Goal: Information Seeking & Learning: Learn about a topic

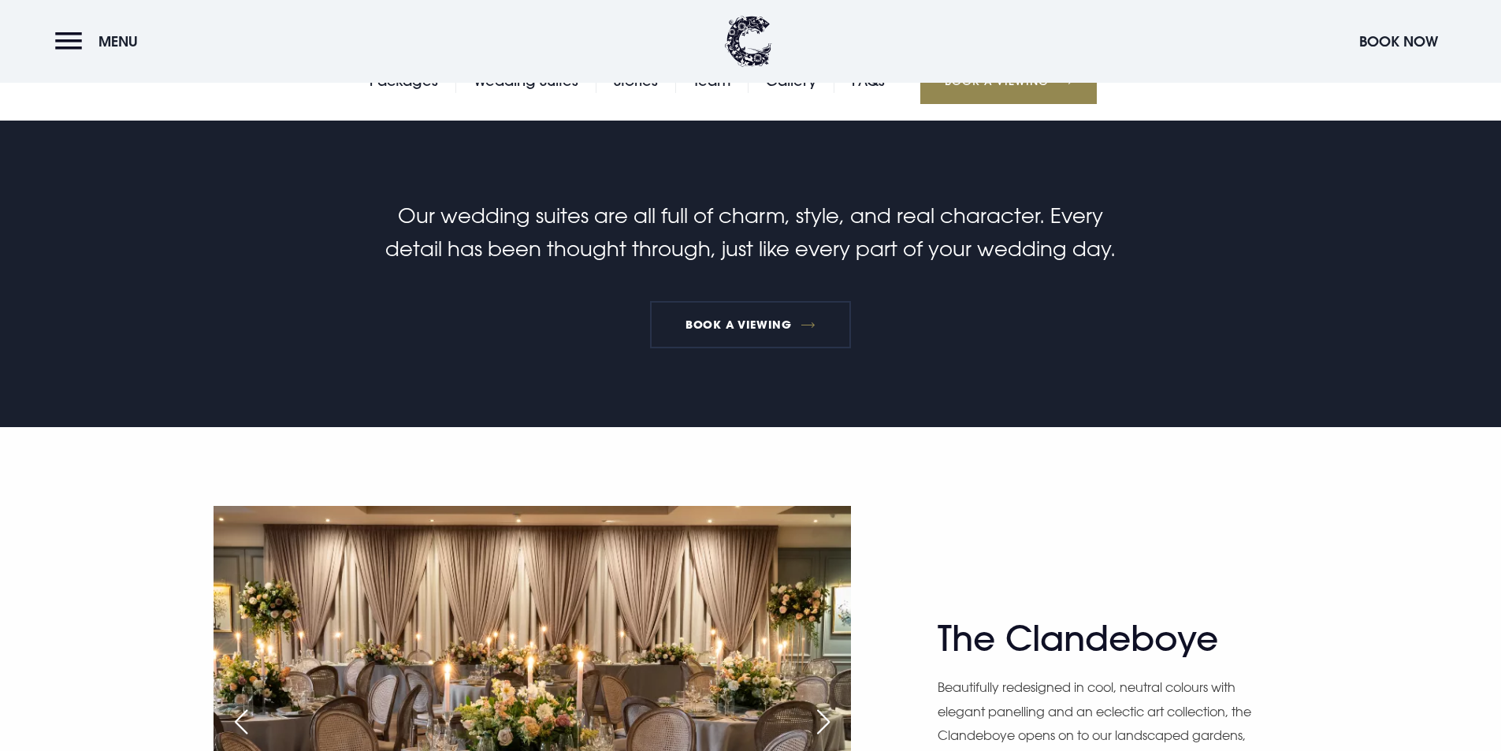
scroll to position [315, 0]
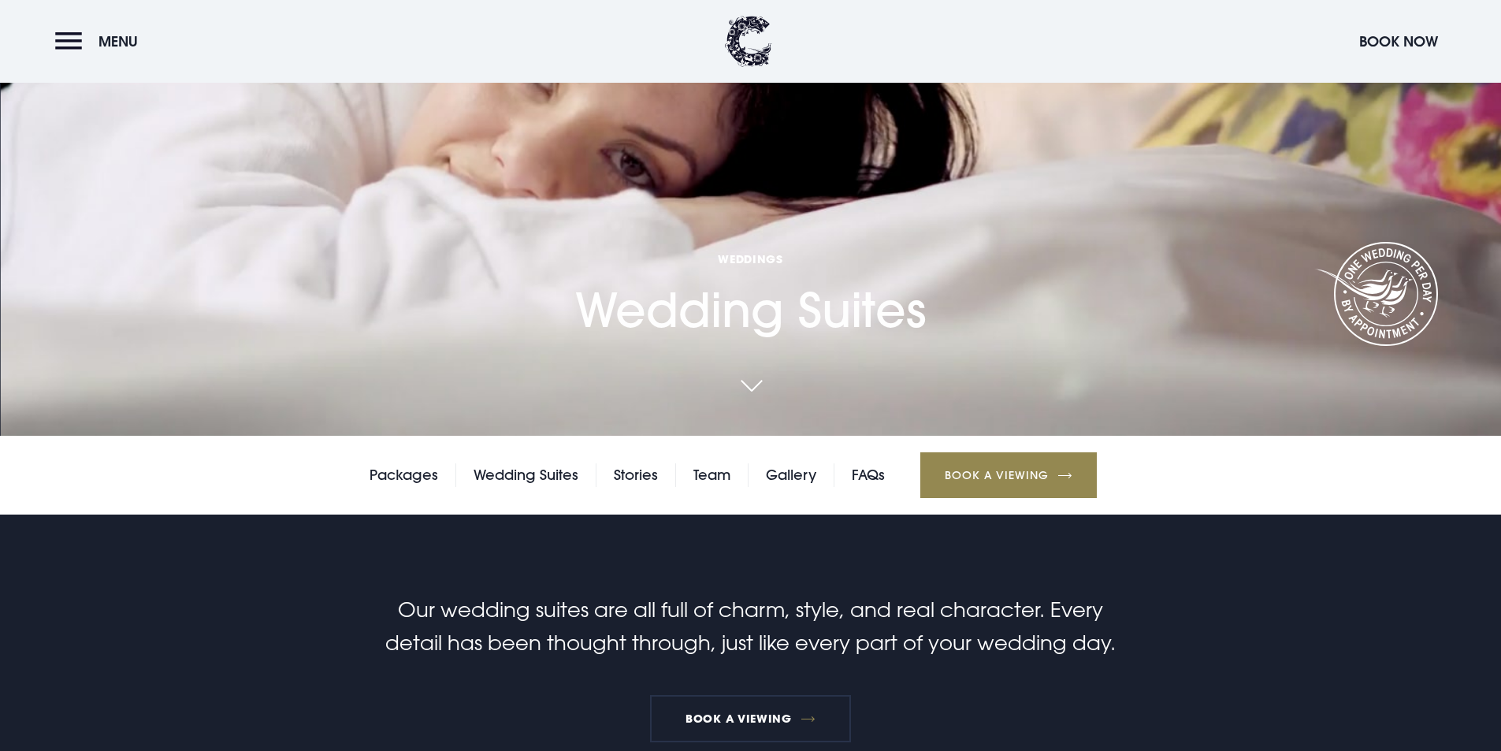
click at [368, 475] on div "Packages Wedding Suites Stories Team Gallery FAQs Book a Viewing" at bounding box center [750, 475] width 1501 height 79
click at [379, 476] on link "Packages" at bounding box center [404, 475] width 69 height 24
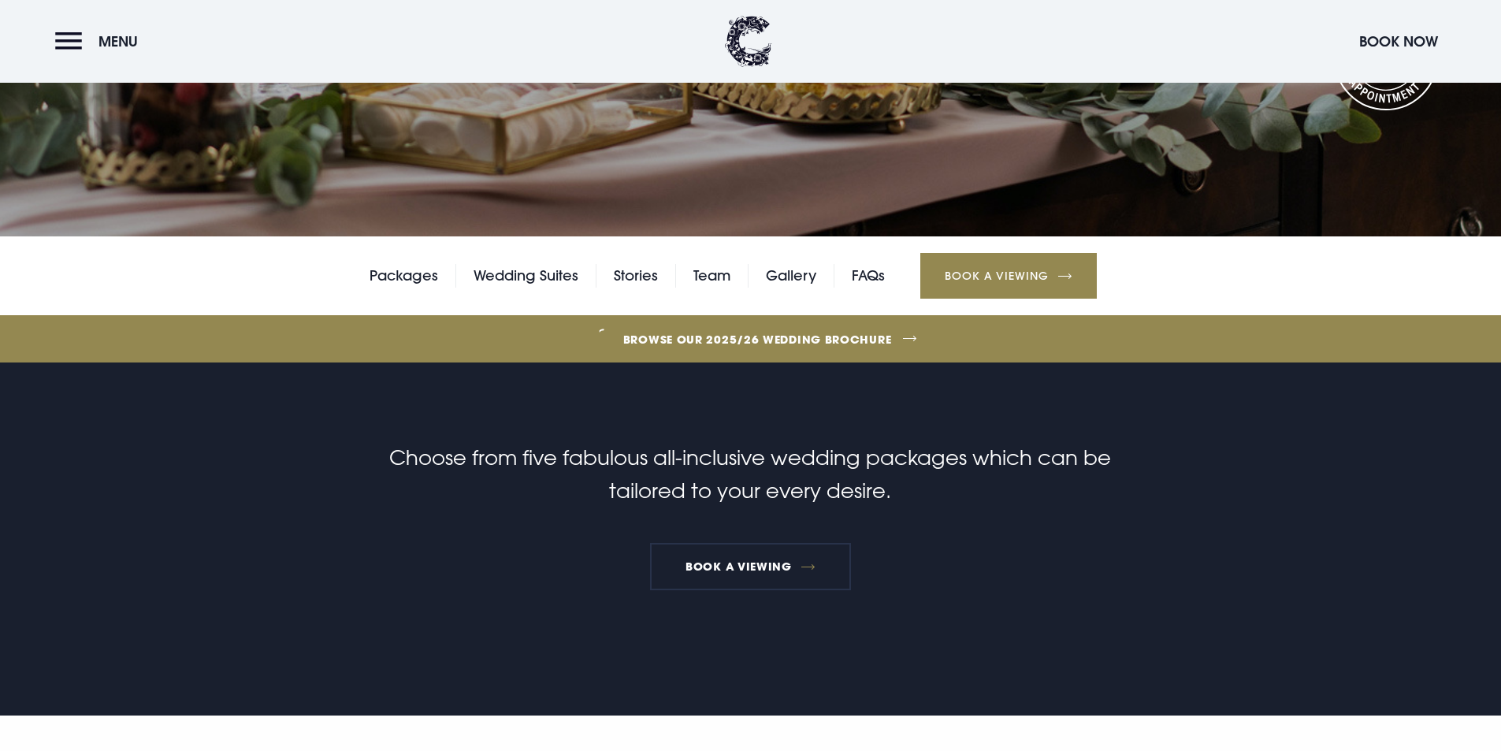
scroll to position [473, 0]
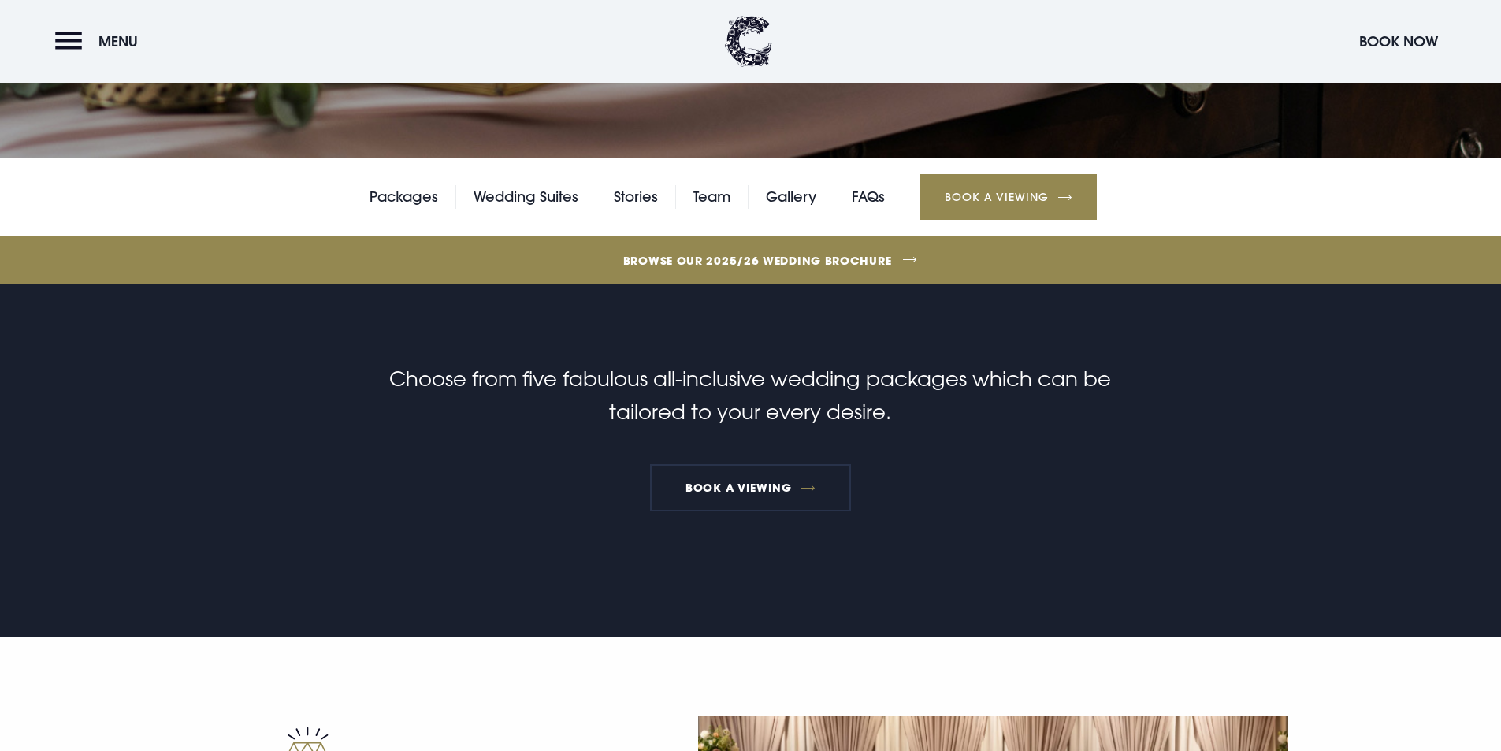
click at [851, 254] on link "Browse our 2025/26 wedding brochure" at bounding box center [758, 260] width 3272 height 59
click at [550, 201] on link "Wedding Suites" at bounding box center [526, 197] width 105 height 24
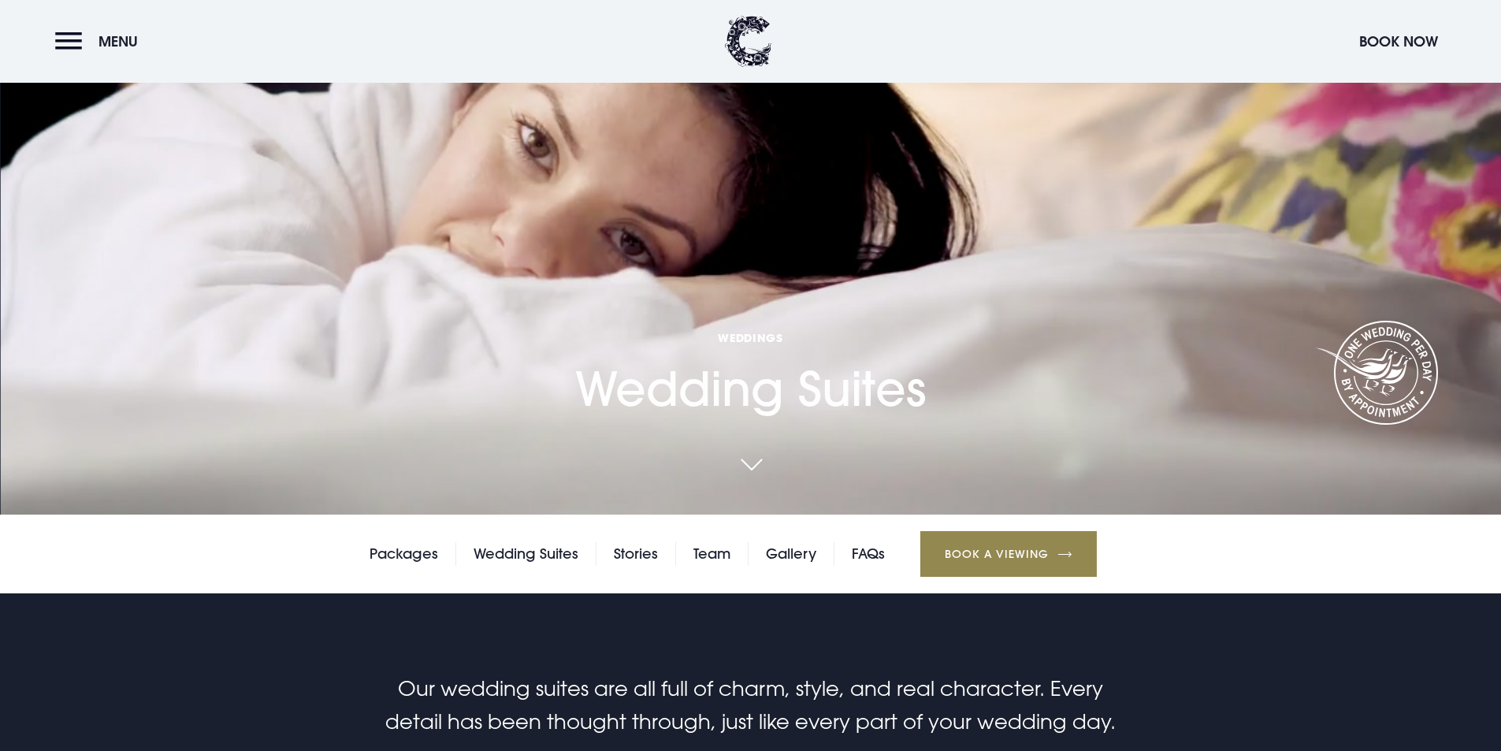
scroll to position [473, 0]
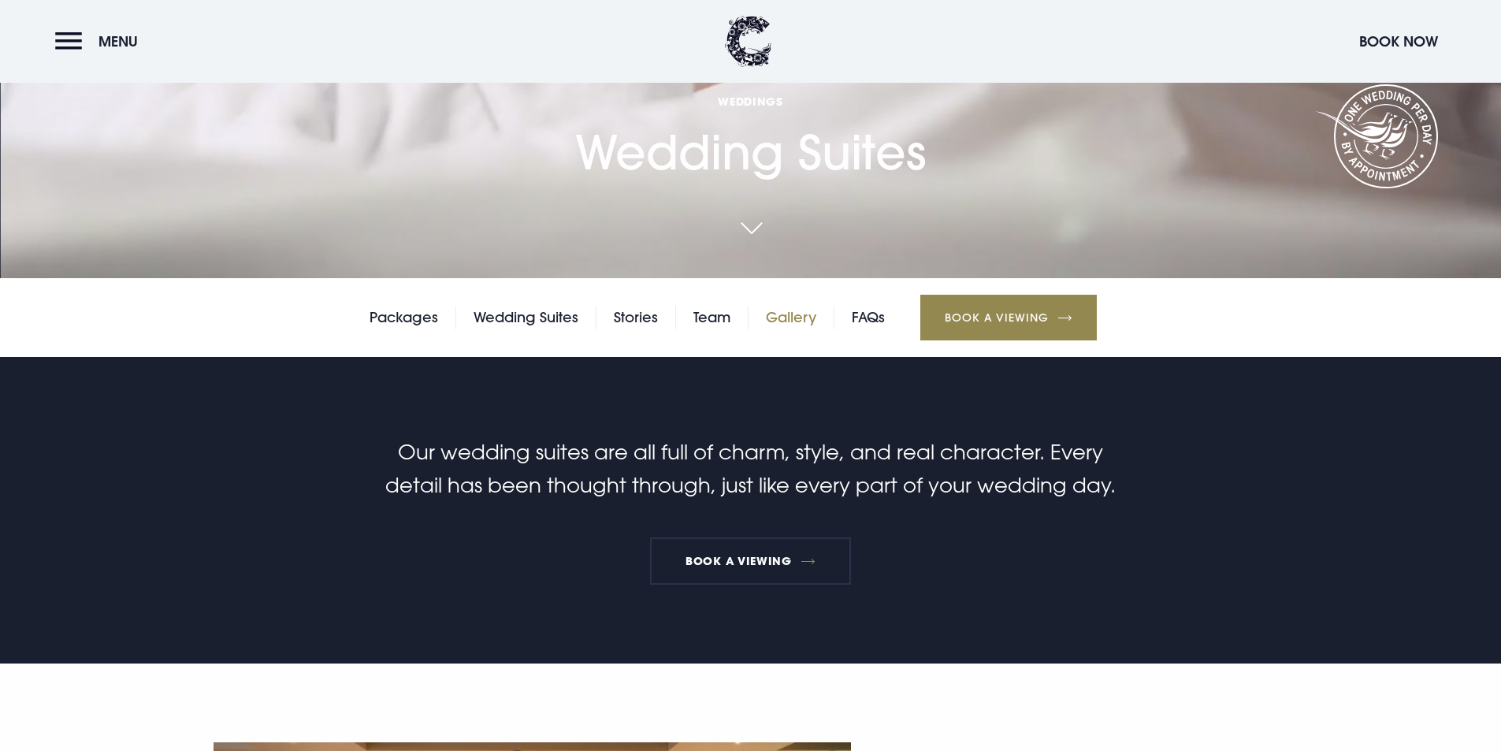
click at [810, 313] on link "Gallery" at bounding box center [791, 318] width 50 height 24
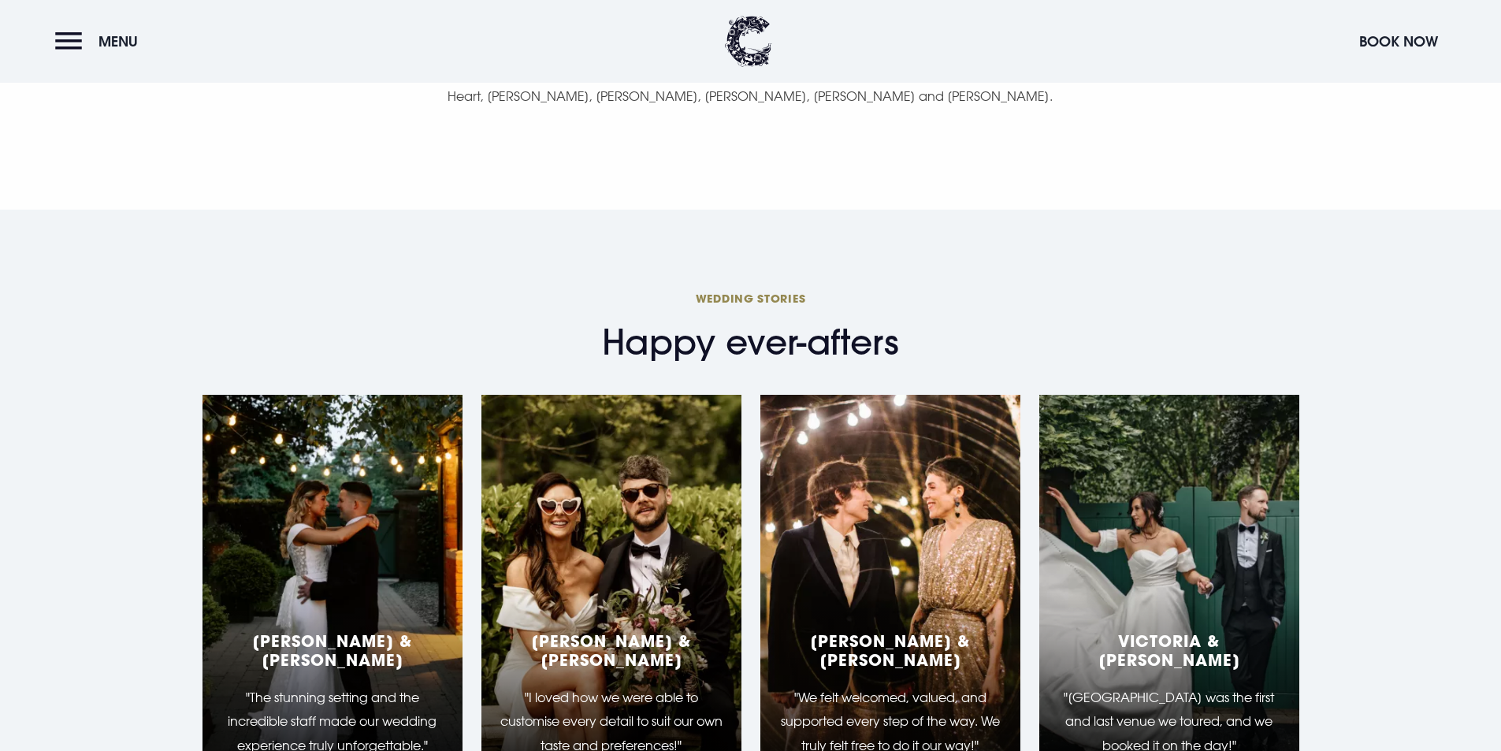
scroll to position [3941, 0]
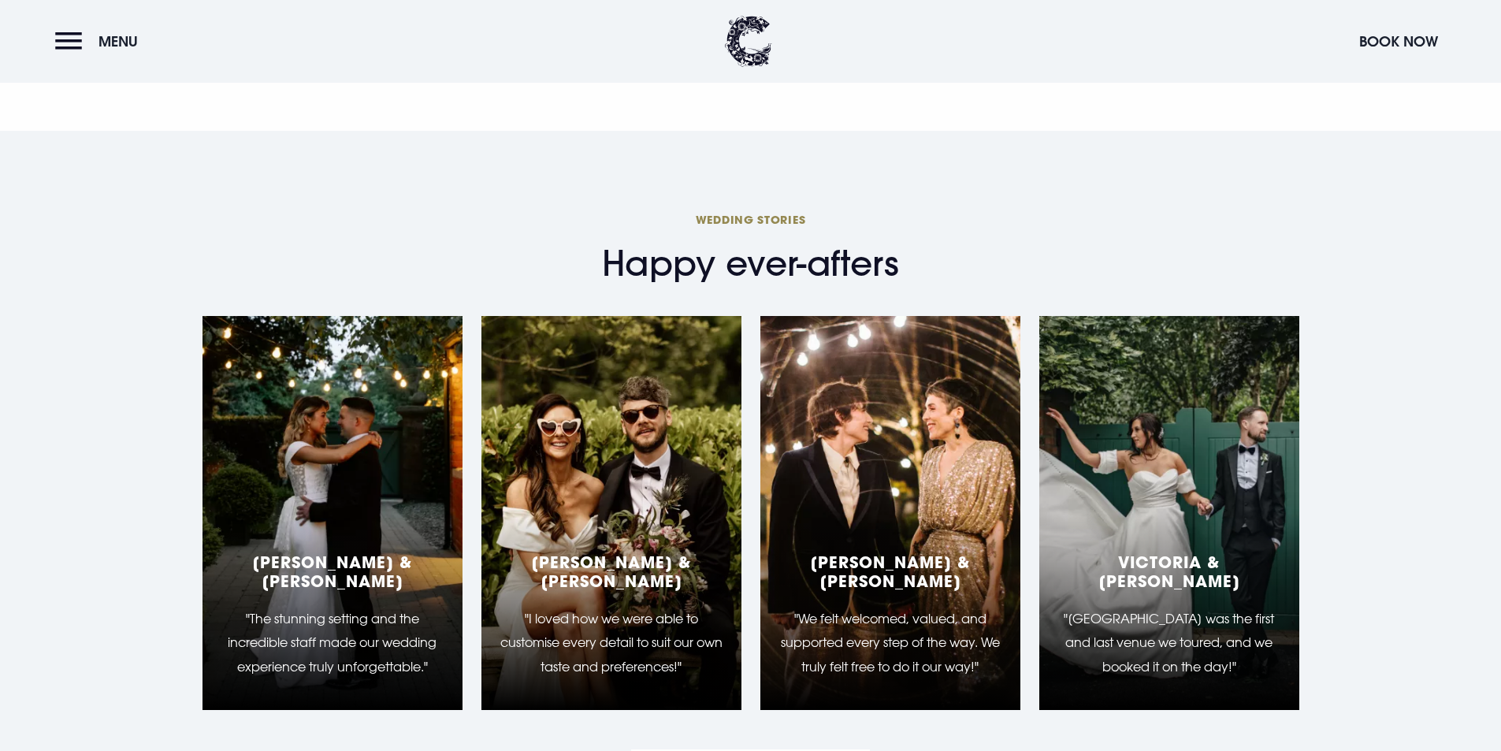
click at [431, 515] on div "[PERSON_NAME] & [PERSON_NAME] "The stunning setting and the incredible staff ma…" at bounding box center [333, 513] width 260 height 394
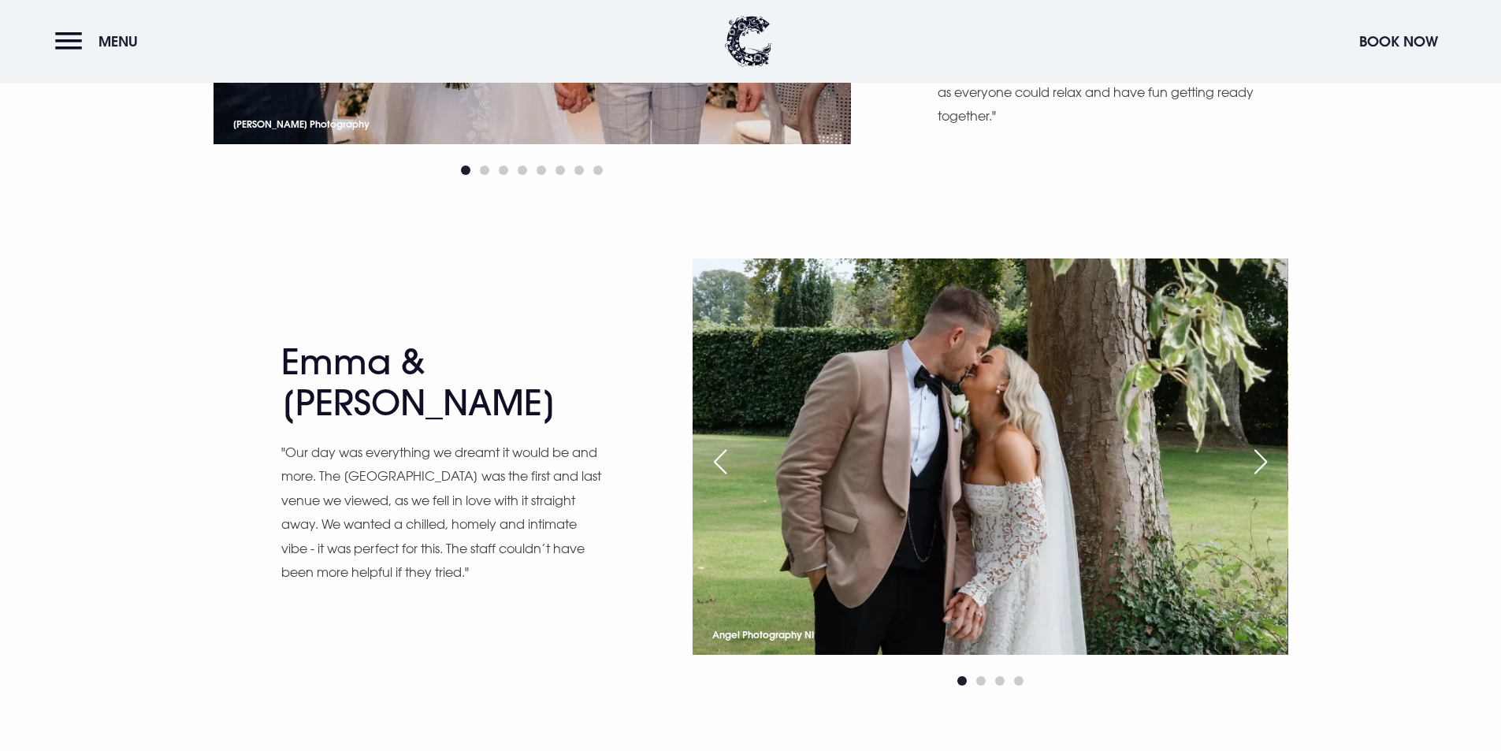
scroll to position [1419, 0]
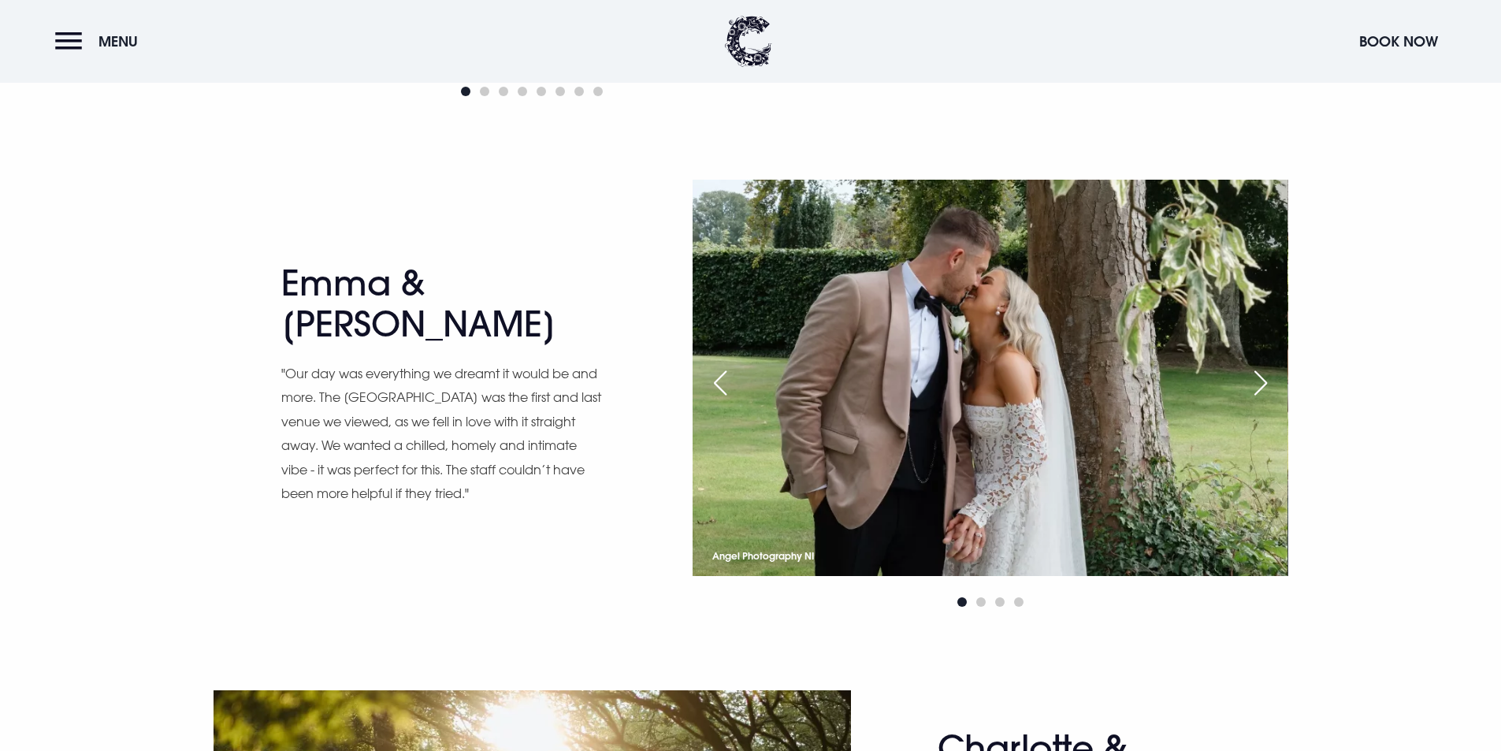
click at [1255, 383] on div "Angel Photography NI Angel Photography NI Angel Photography NI Angel Photograph…" at bounding box center [990, 396] width 595 height 432
click at [1263, 381] on div "Next slide" at bounding box center [1260, 383] width 39 height 35
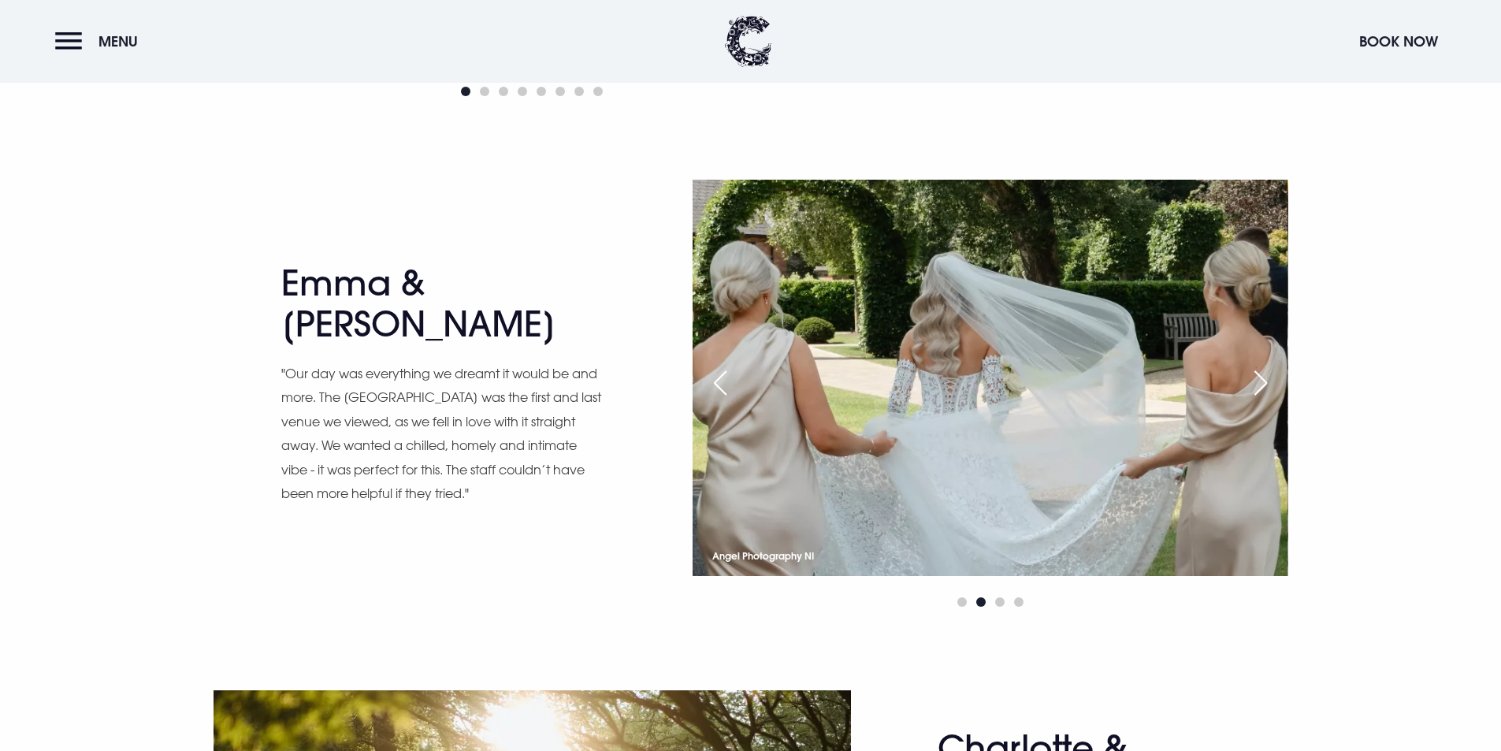
click at [1264, 381] on div "Next slide" at bounding box center [1260, 383] width 39 height 35
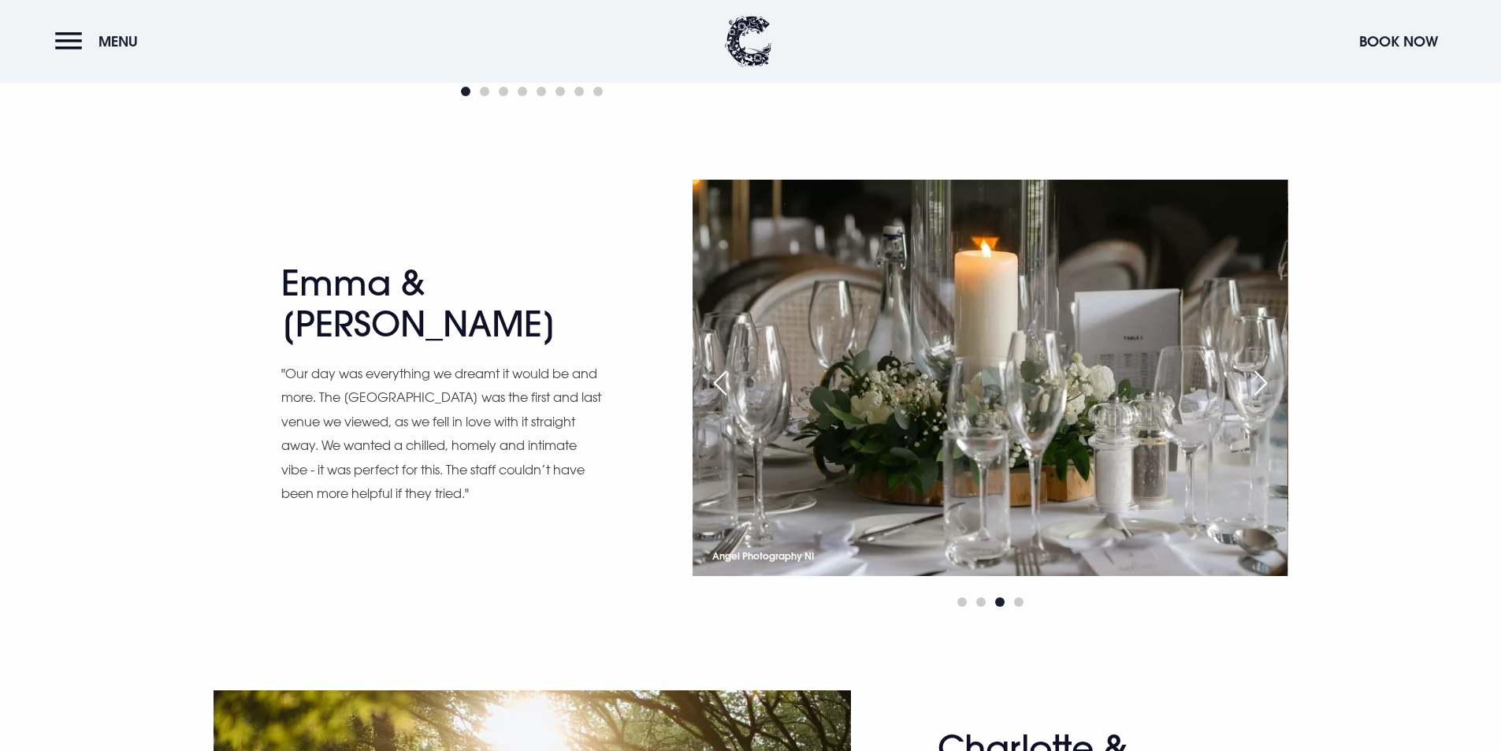
click at [1264, 381] on div "Next slide" at bounding box center [1260, 383] width 39 height 35
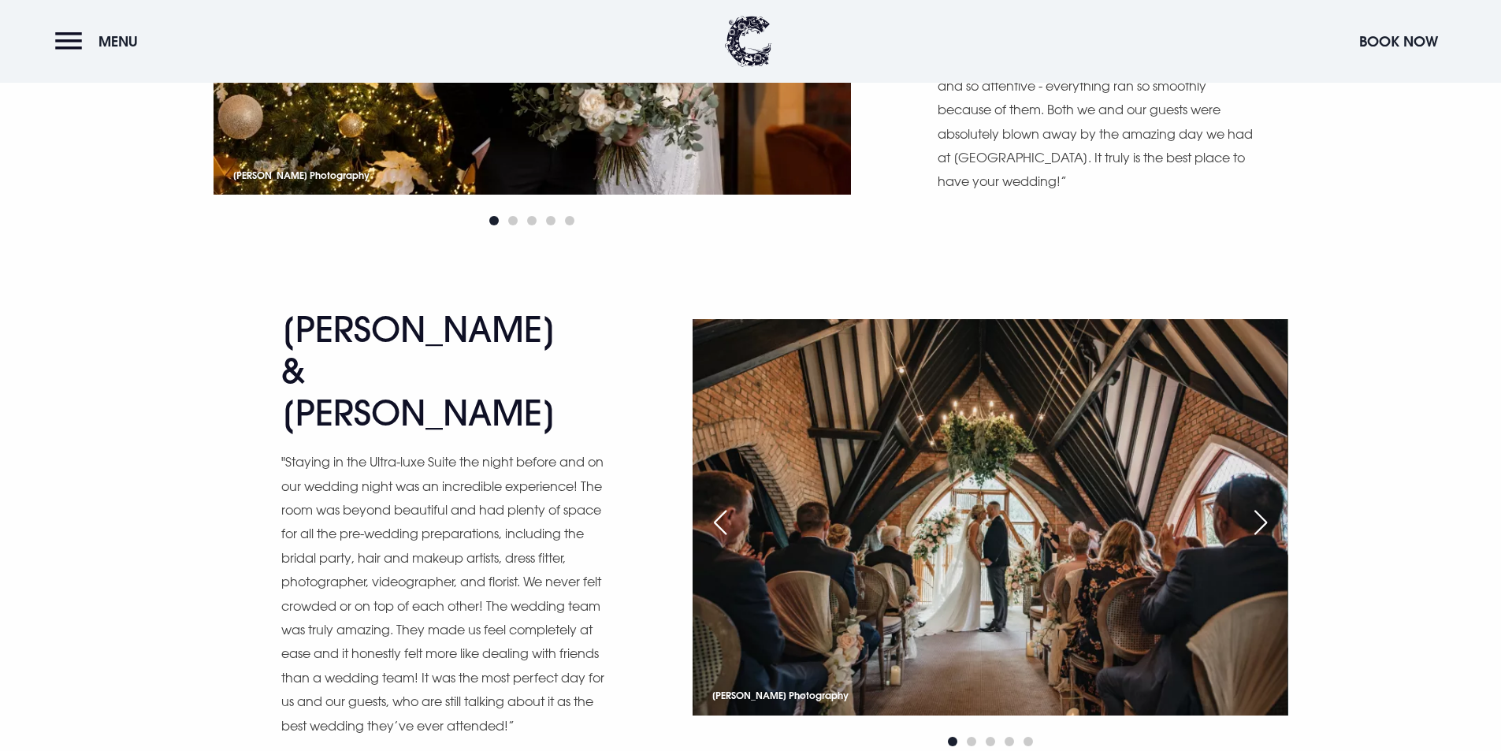
scroll to position [3547, 0]
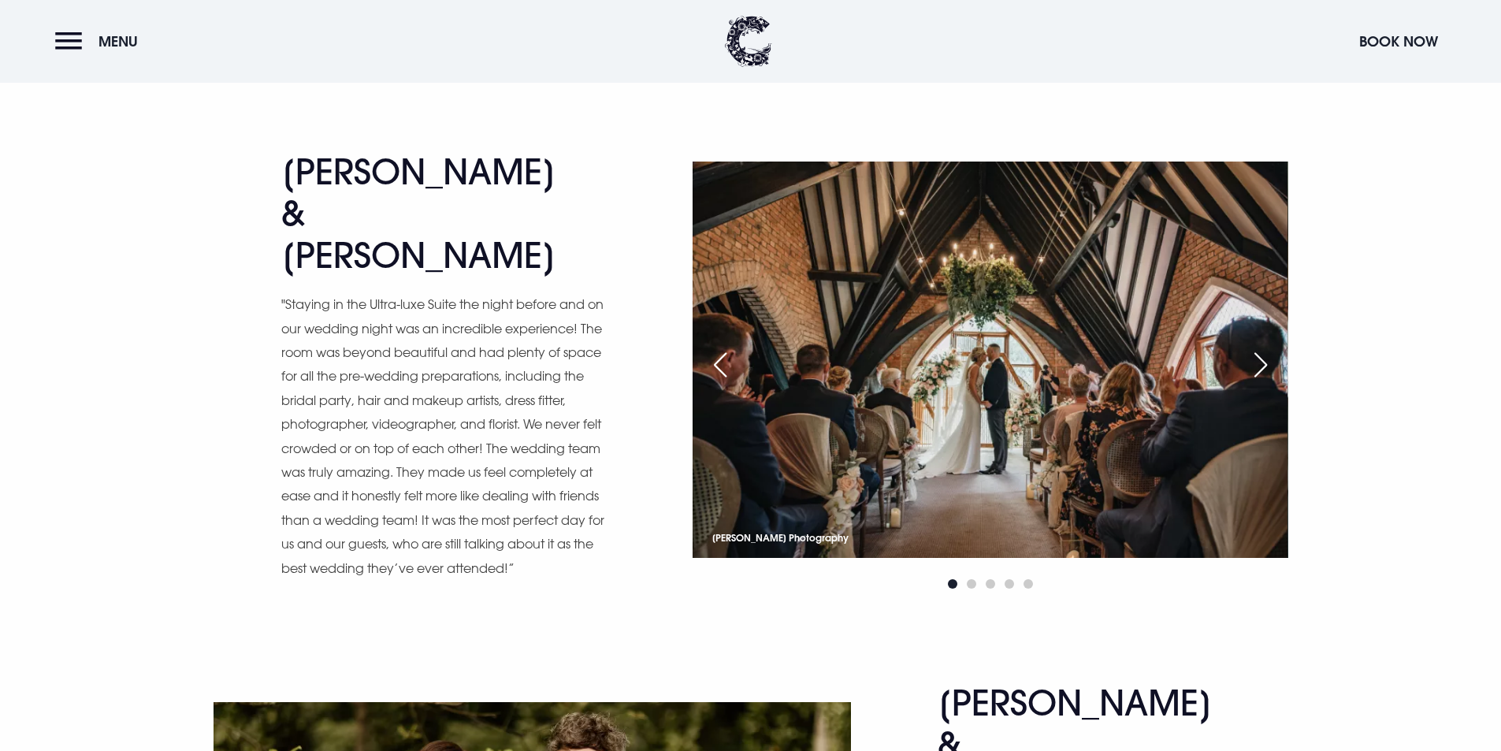
click at [1254, 357] on div "Next slide" at bounding box center [1260, 365] width 39 height 35
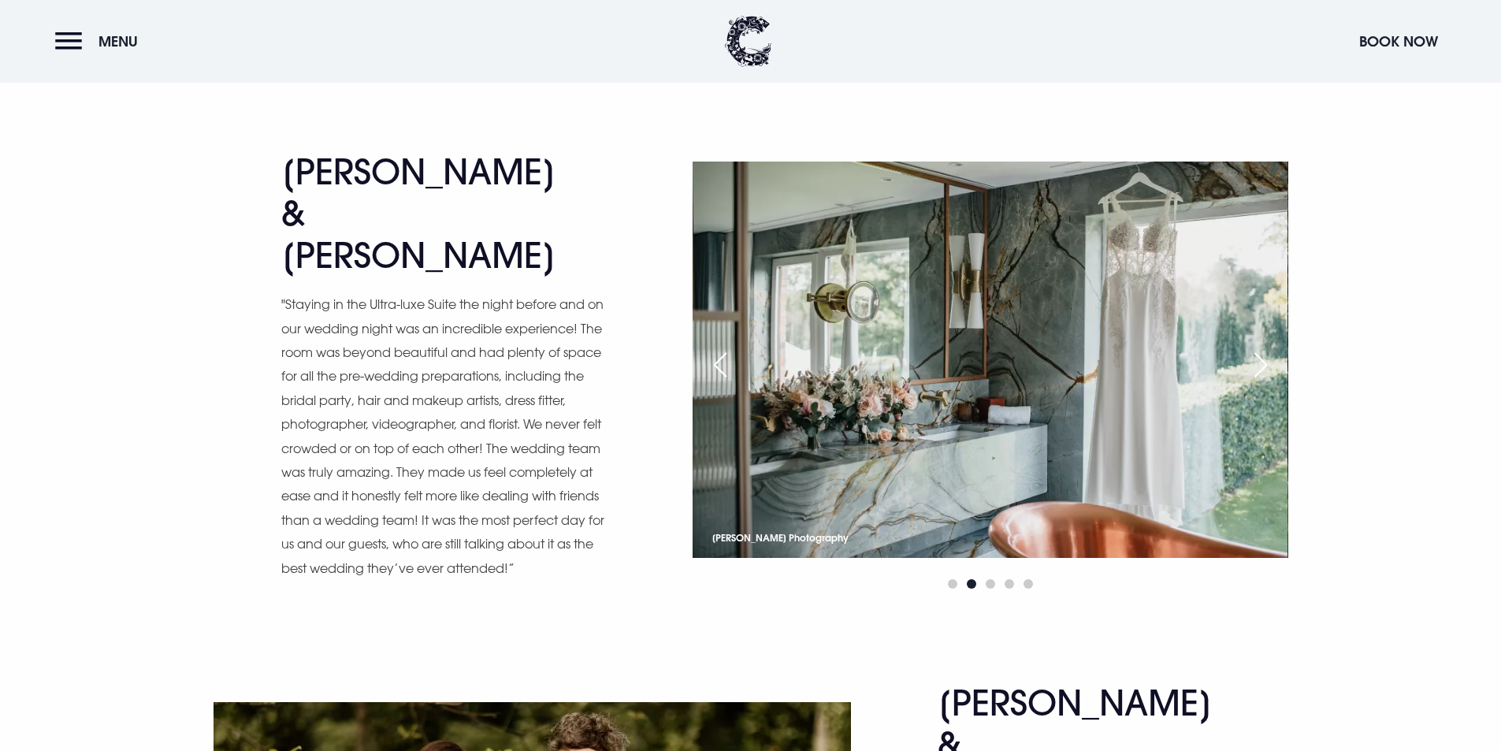
click at [1254, 357] on div "Next slide" at bounding box center [1260, 365] width 39 height 35
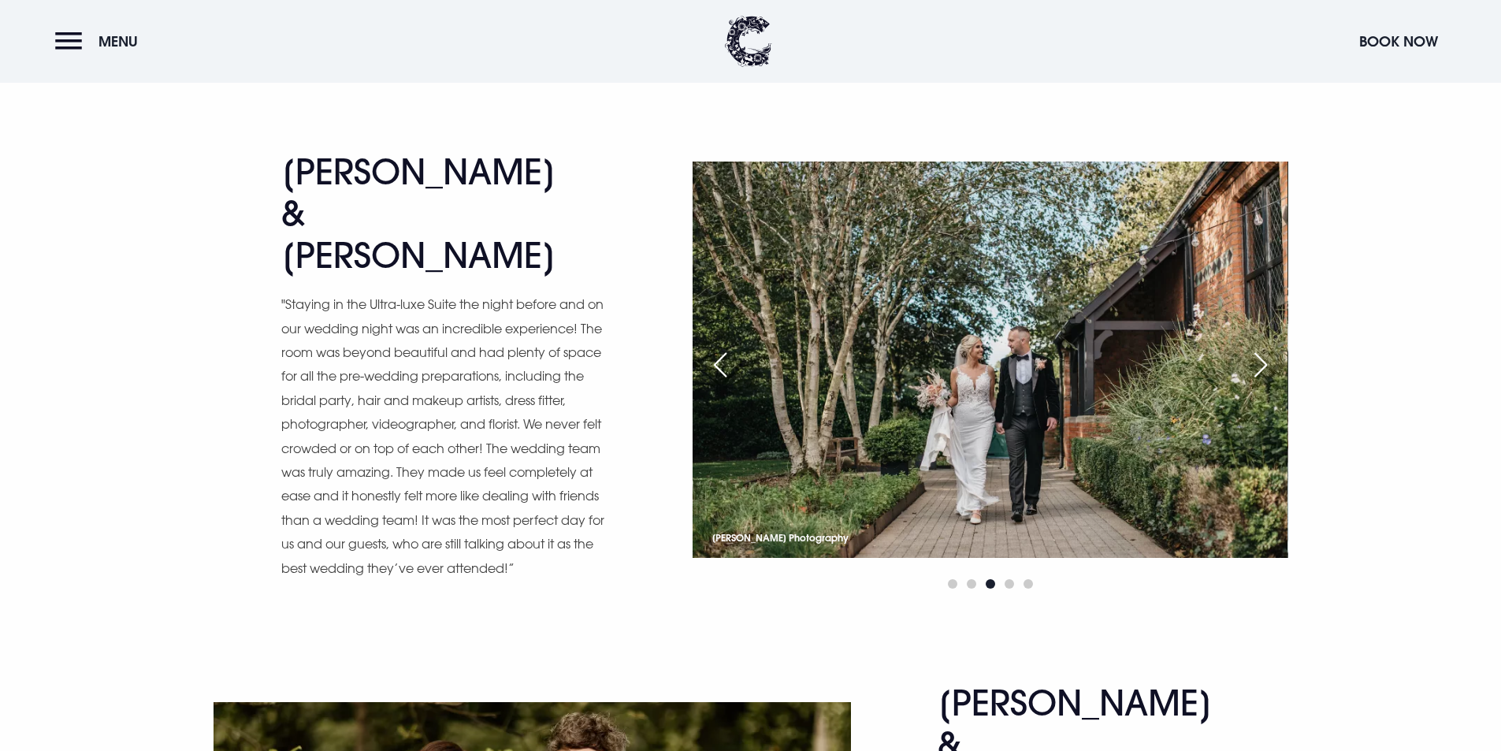
click at [1254, 357] on div "Next slide" at bounding box center [1260, 365] width 39 height 35
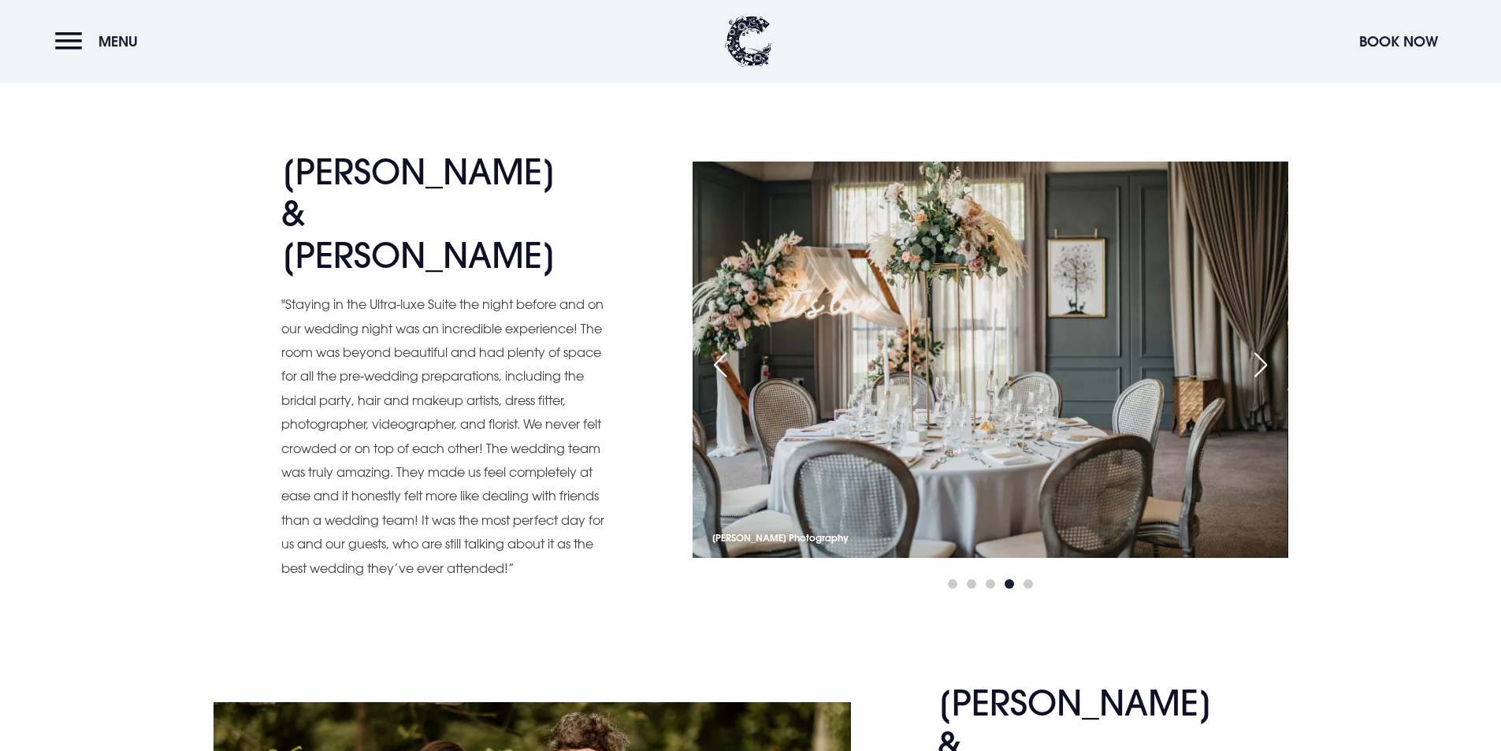
click at [706, 361] on div "Previous slide" at bounding box center [720, 365] width 39 height 35
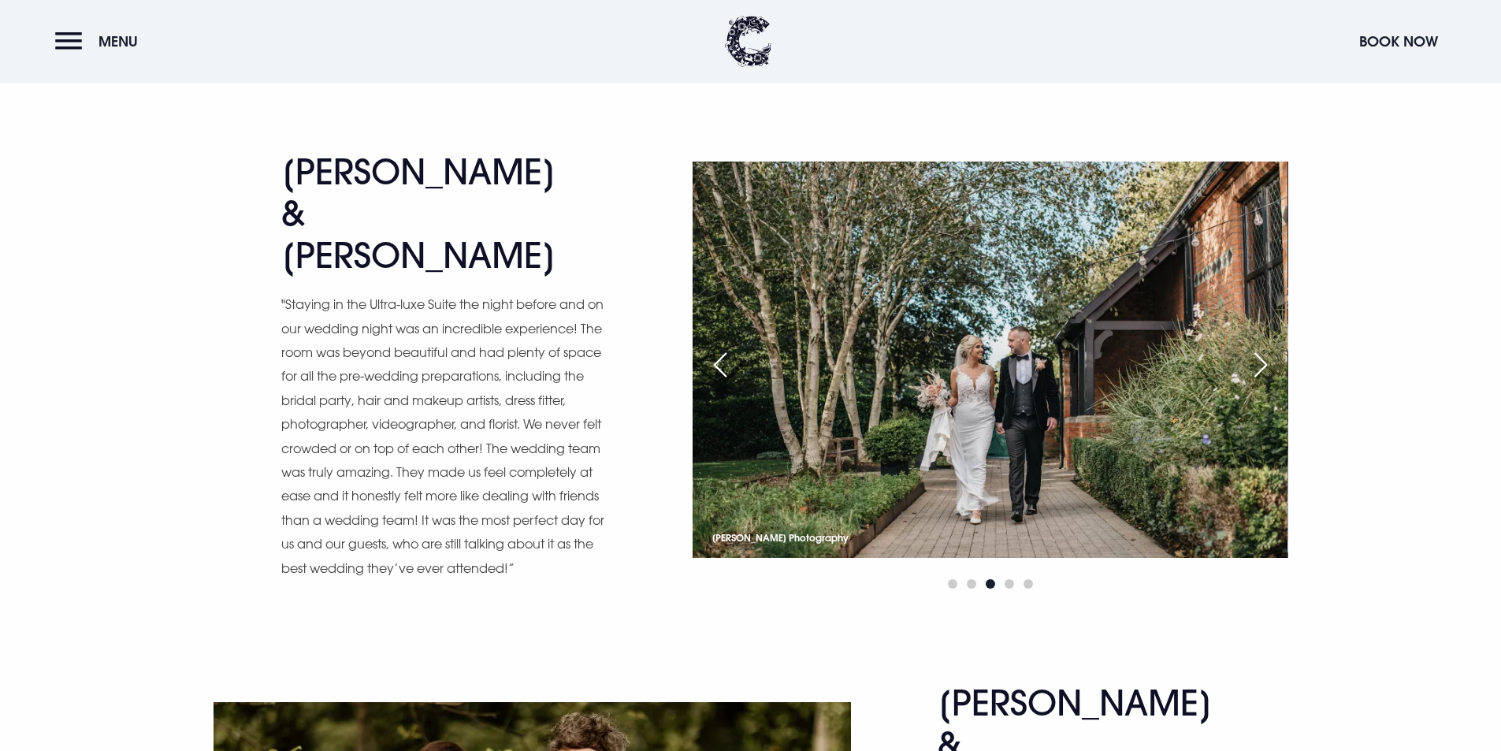
click at [731, 352] on div "Previous slide" at bounding box center [720, 365] width 39 height 35
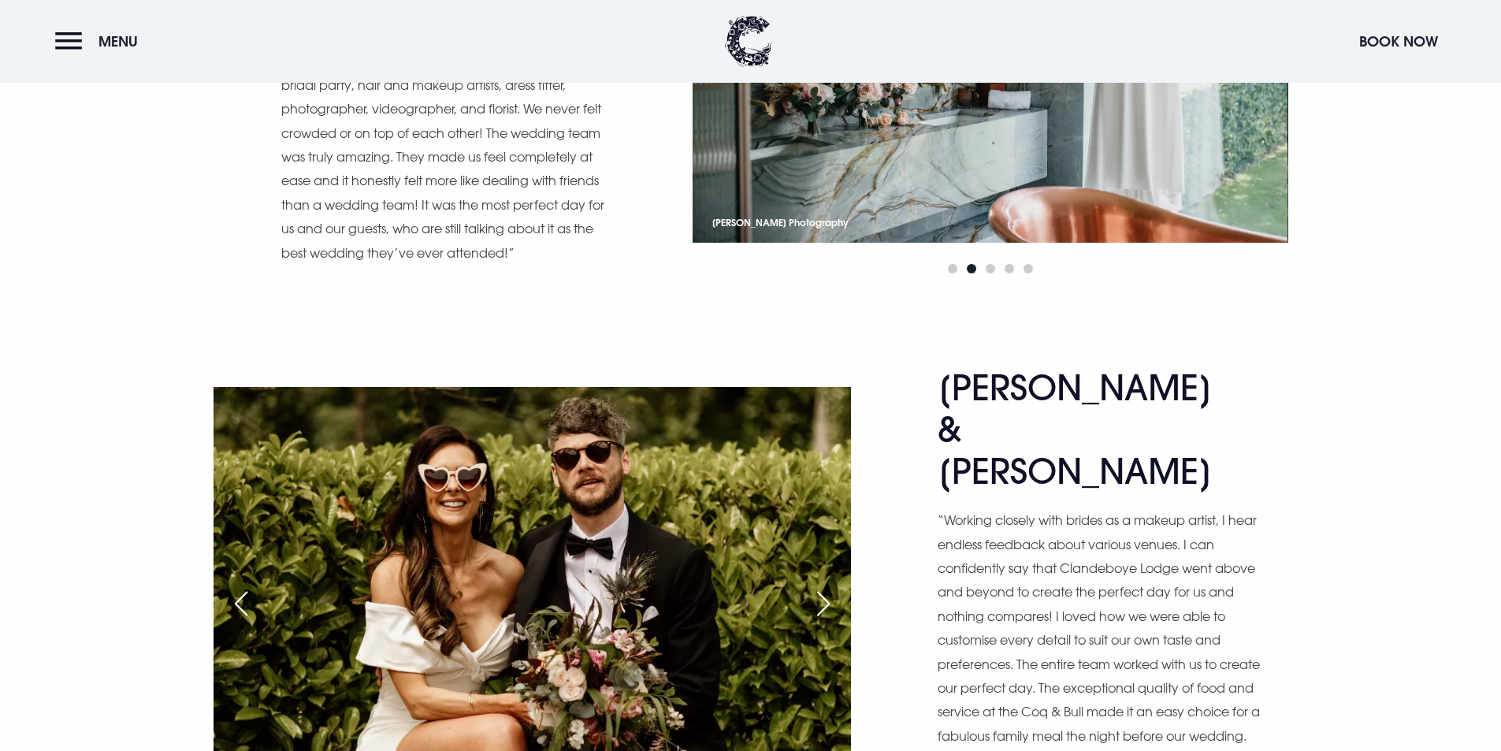
scroll to position [3941, 0]
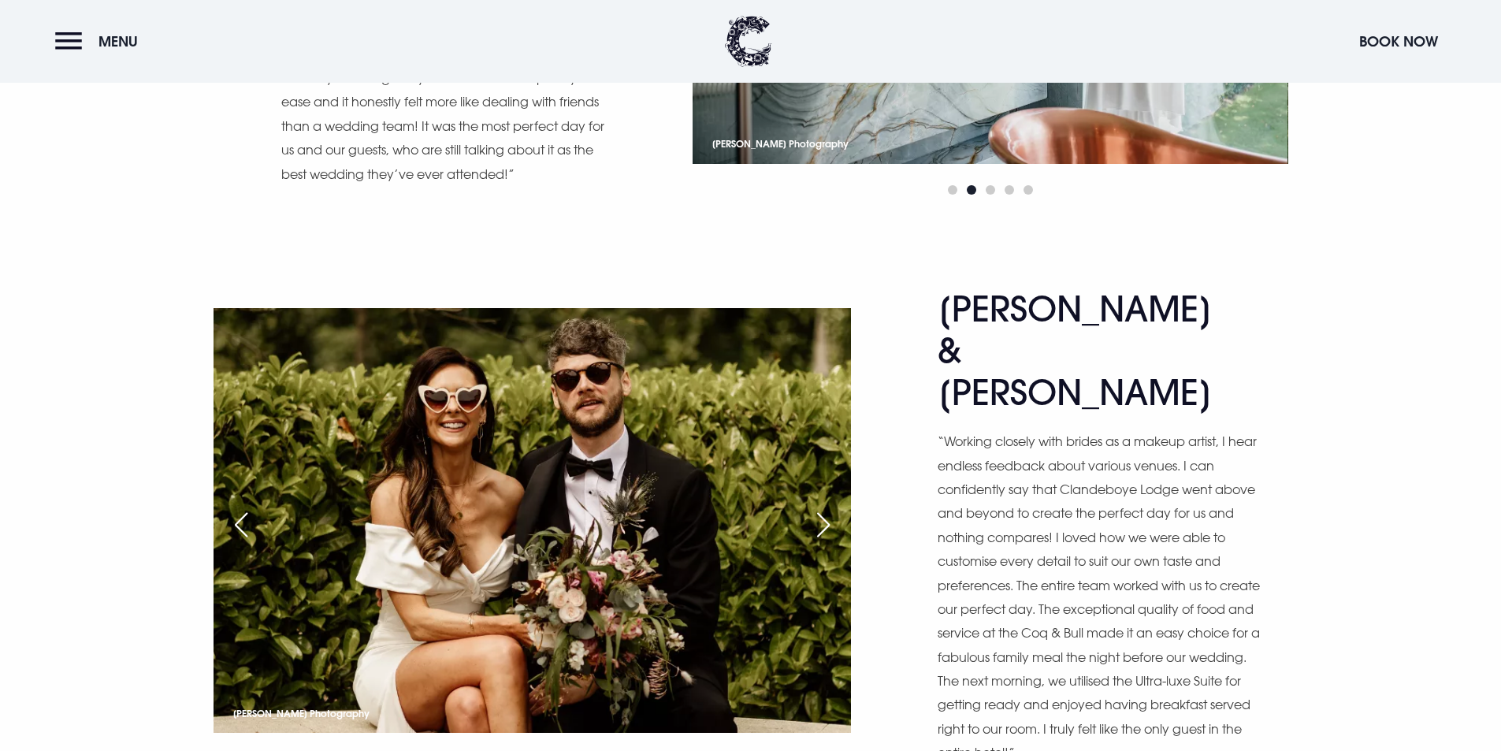
click at [819, 508] on div "Next slide" at bounding box center [823, 525] width 39 height 35
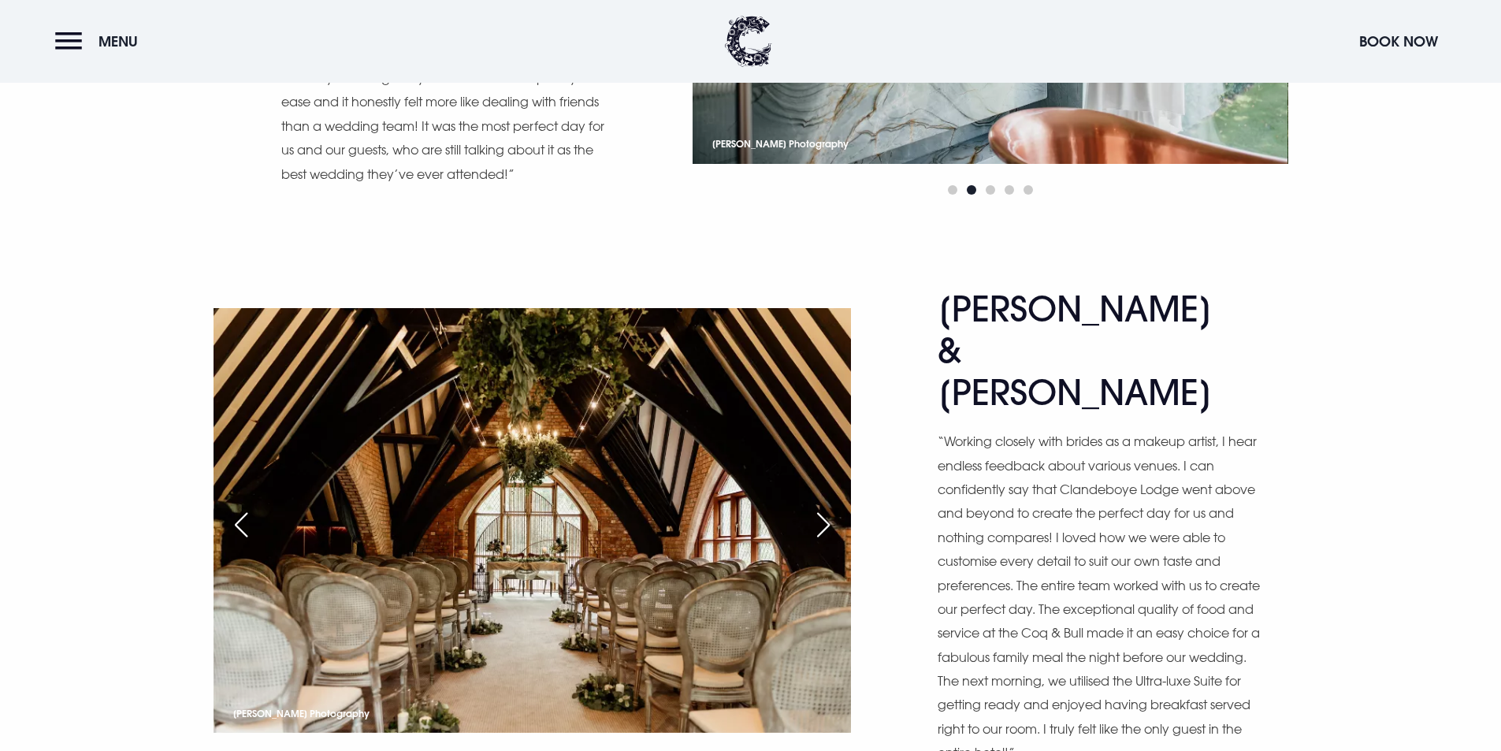
click at [819, 508] on div "Next slide" at bounding box center [823, 525] width 39 height 35
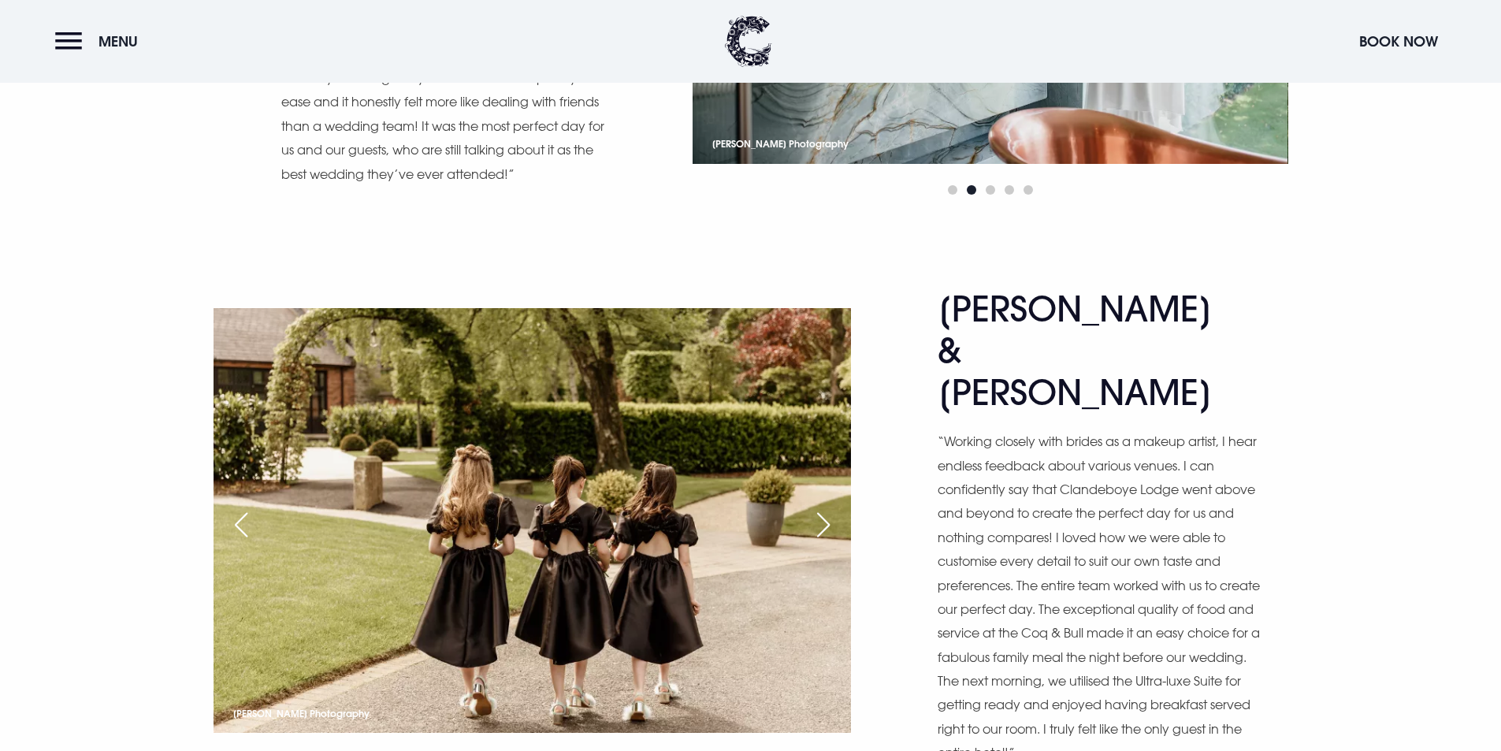
click at [819, 508] on div "Next slide" at bounding box center [823, 525] width 39 height 35
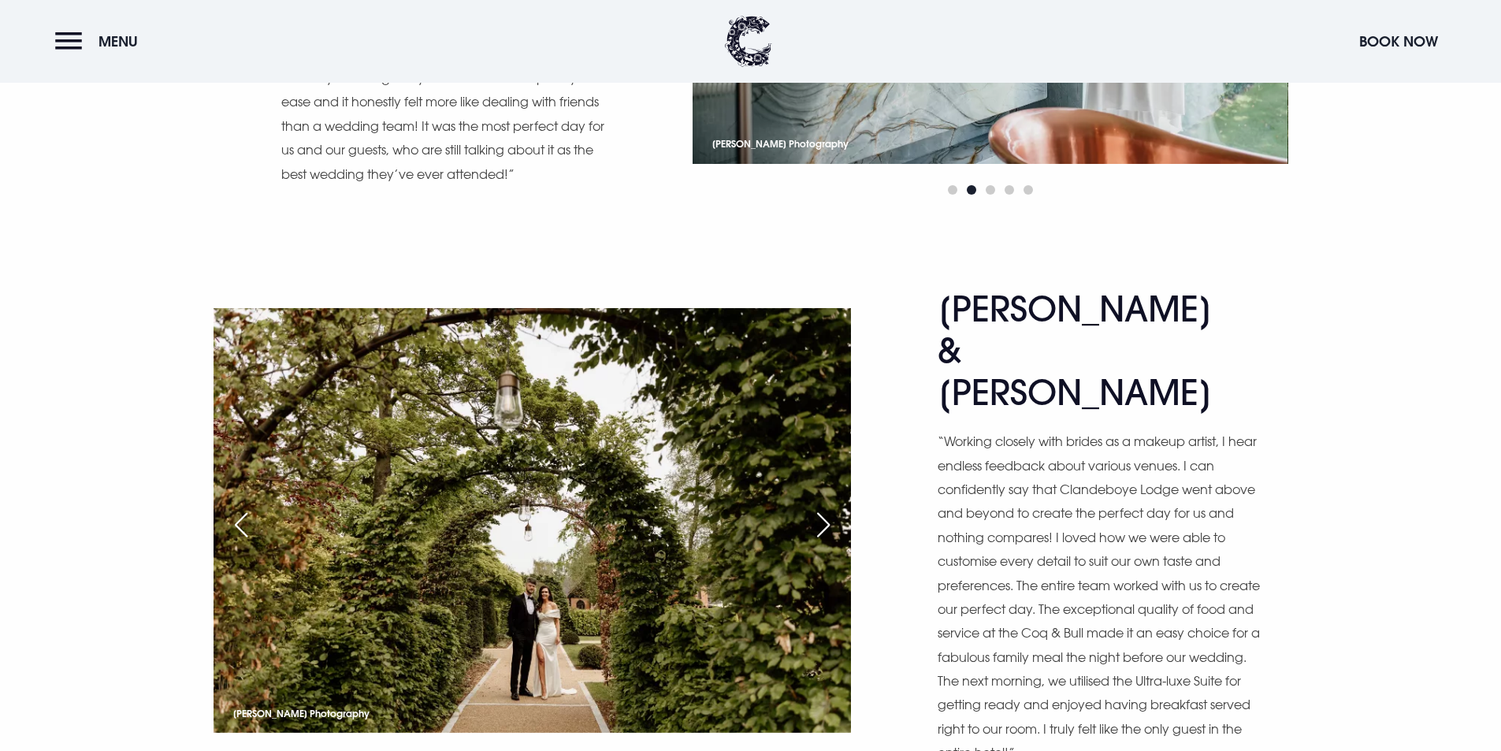
click at [819, 508] on div "Next slide" at bounding box center [823, 525] width 39 height 35
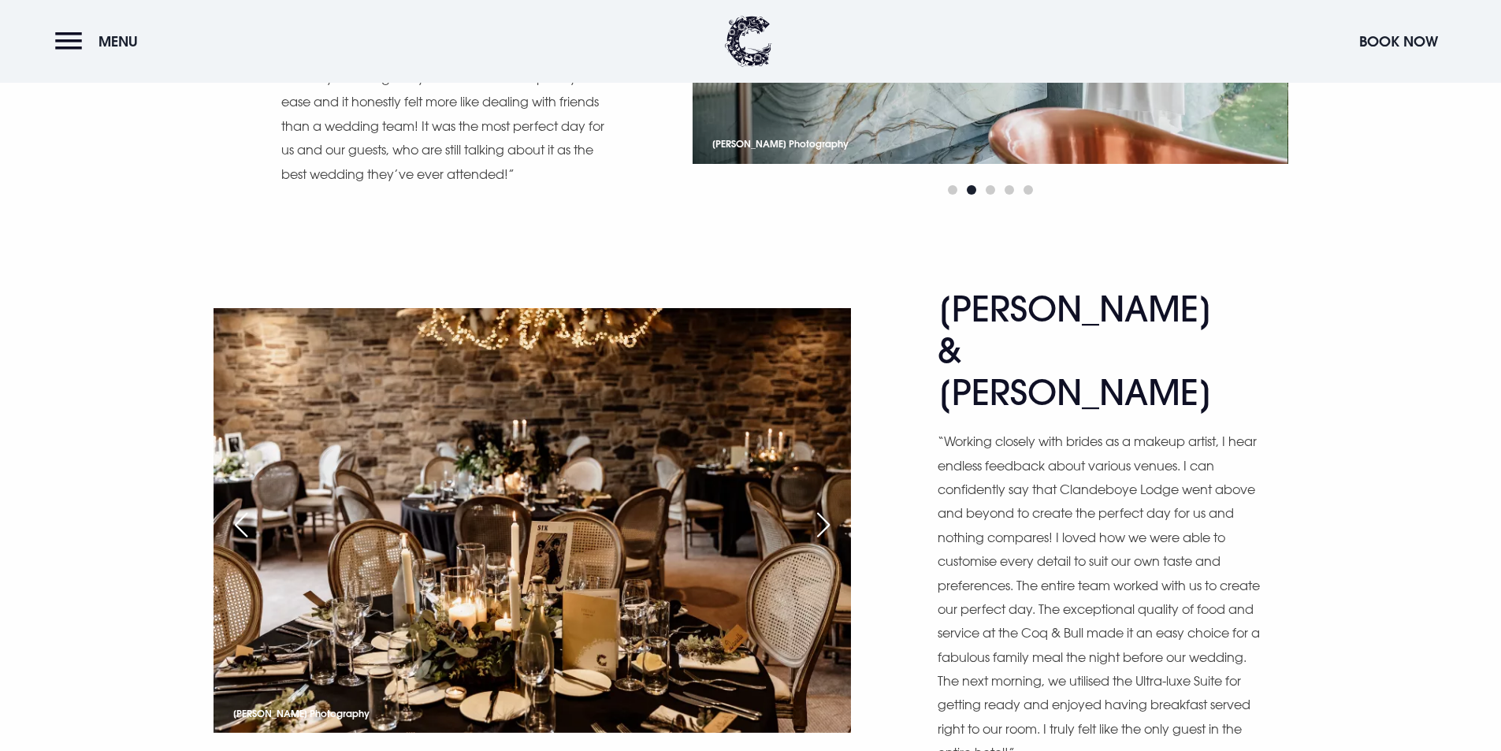
click at [819, 508] on div "Next slide" at bounding box center [823, 525] width 39 height 35
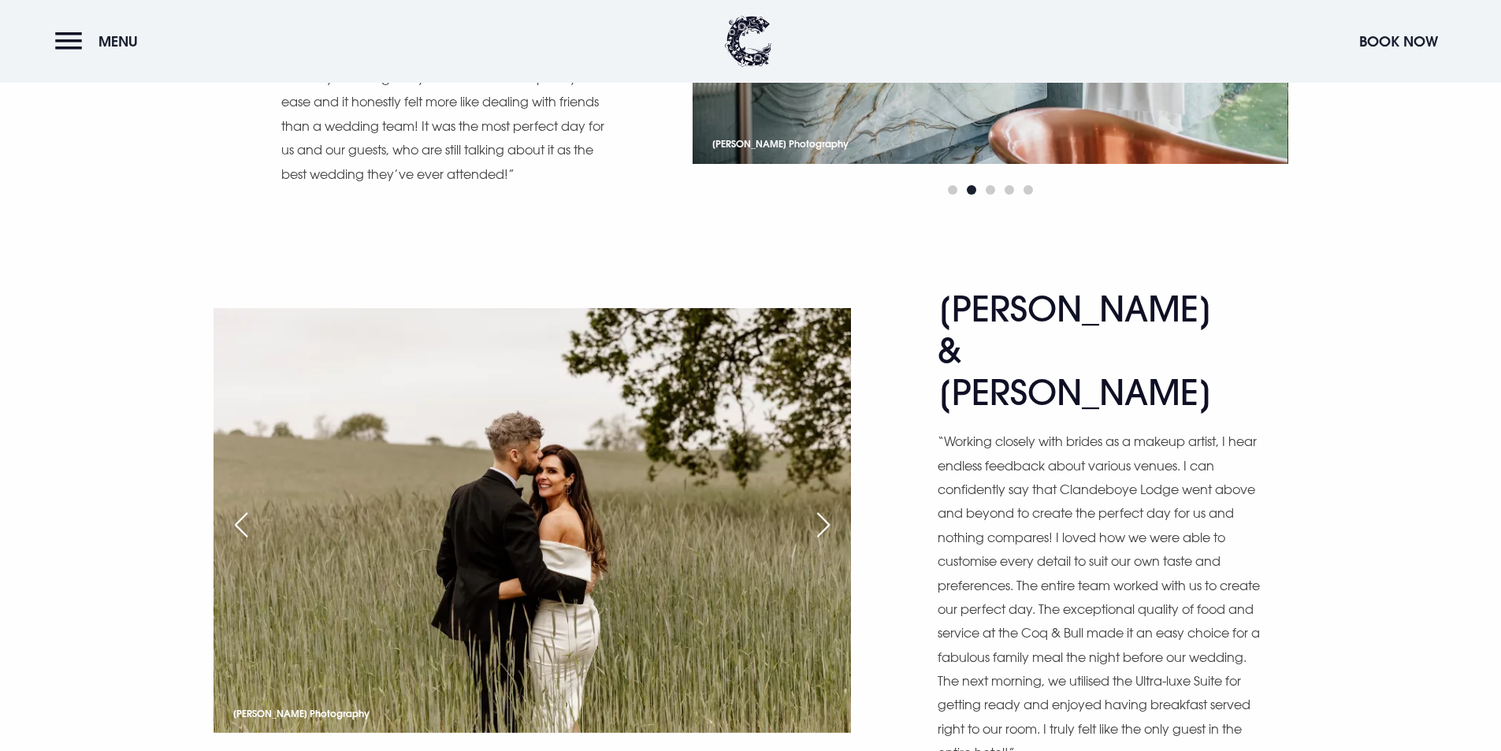
click at [820, 508] on div "Next slide" at bounding box center [823, 525] width 39 height 35
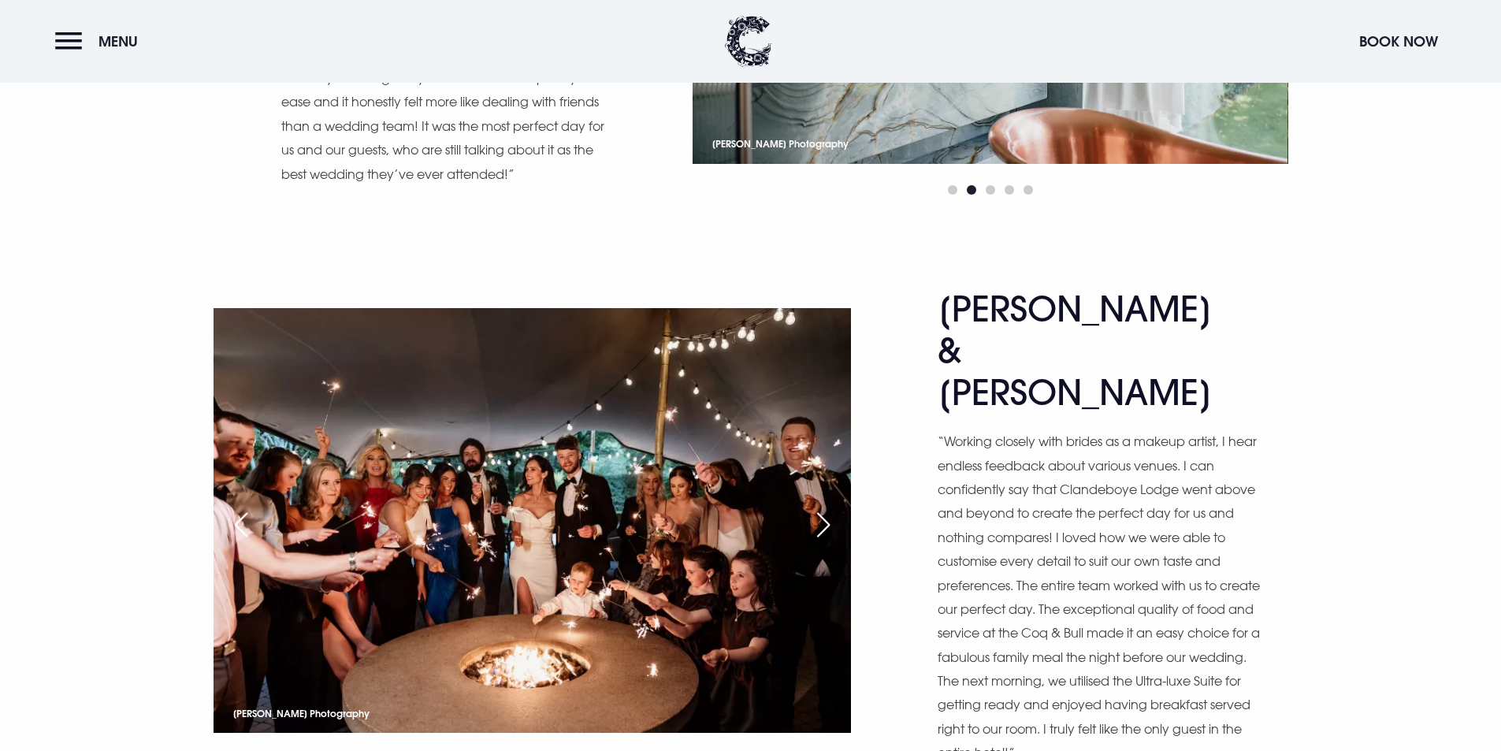
click at [820, 508] on div "Next slide" at bounding box center [823, 525] width 39 height 35
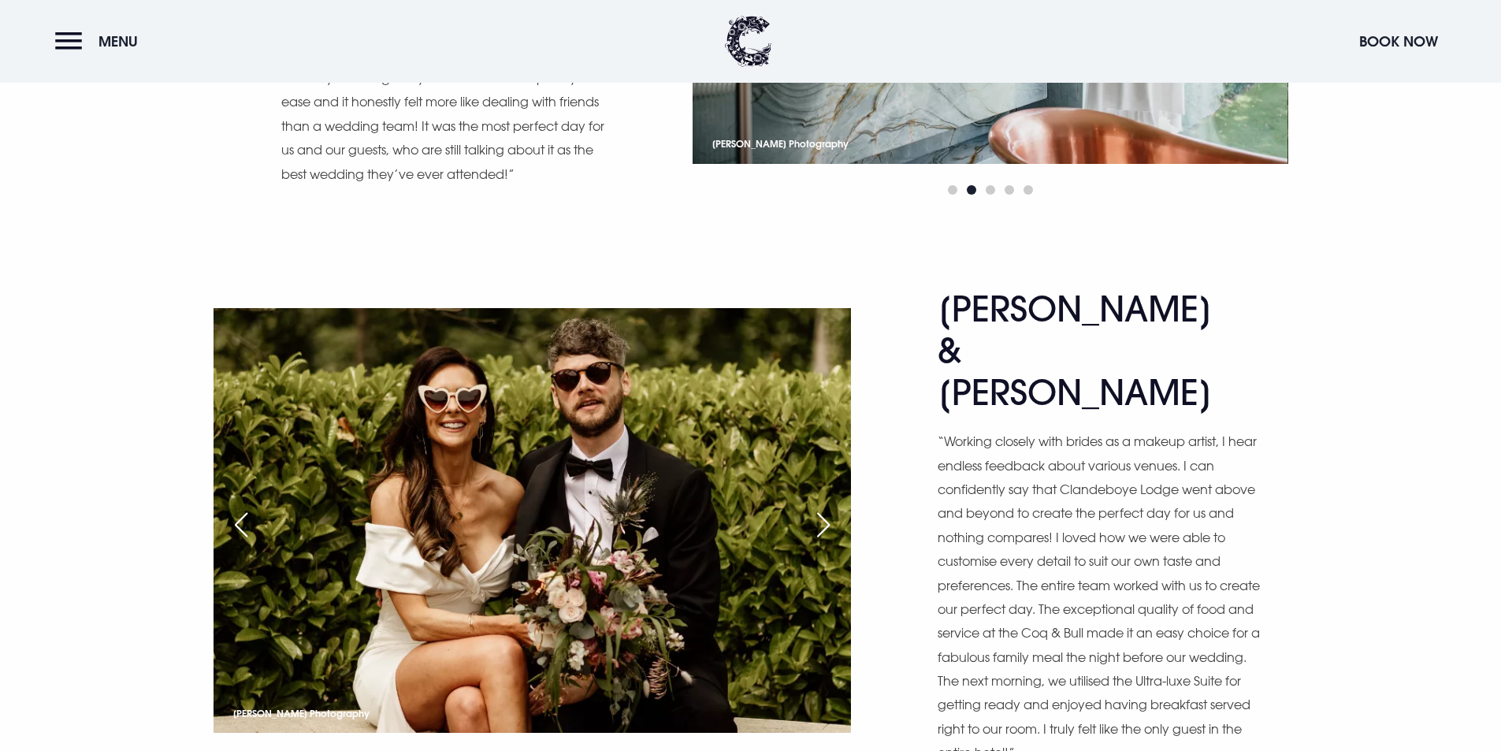
click at [820, 508] on div "Next slide" at bounding box center [823, 525] width 39 height 35
